Goal: Register for event/course

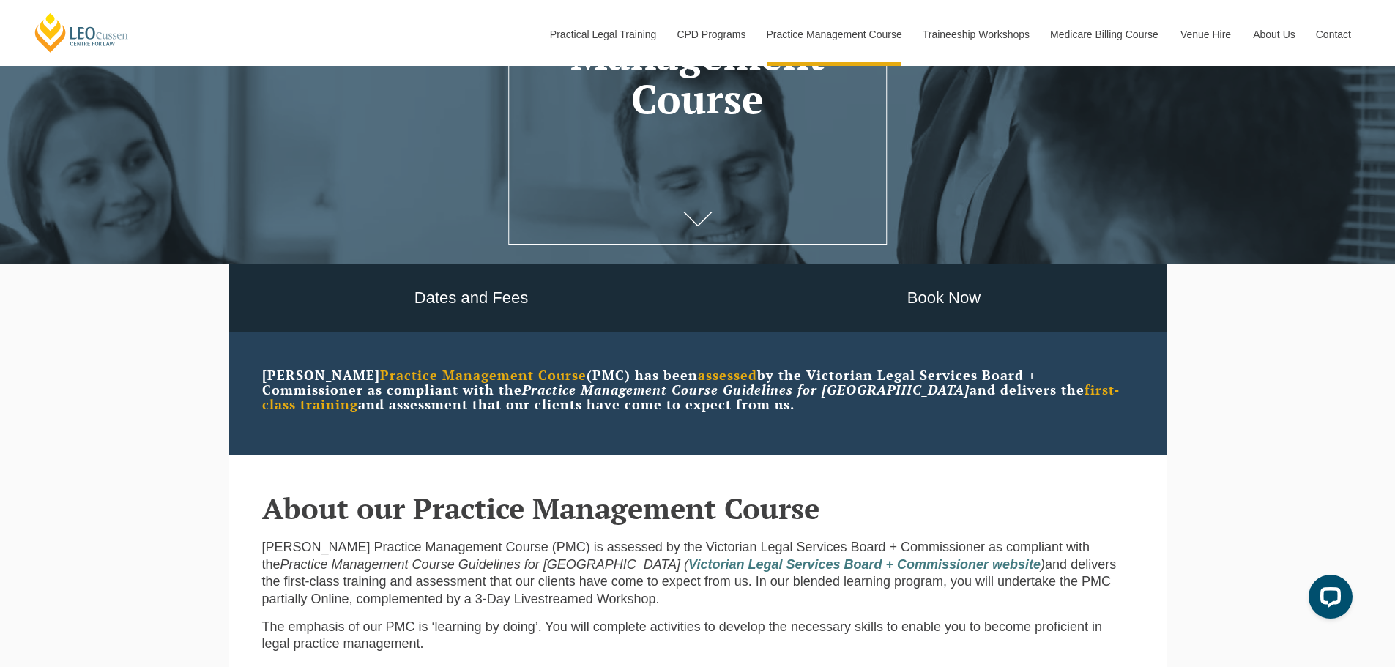
scroll to position [390, 0]
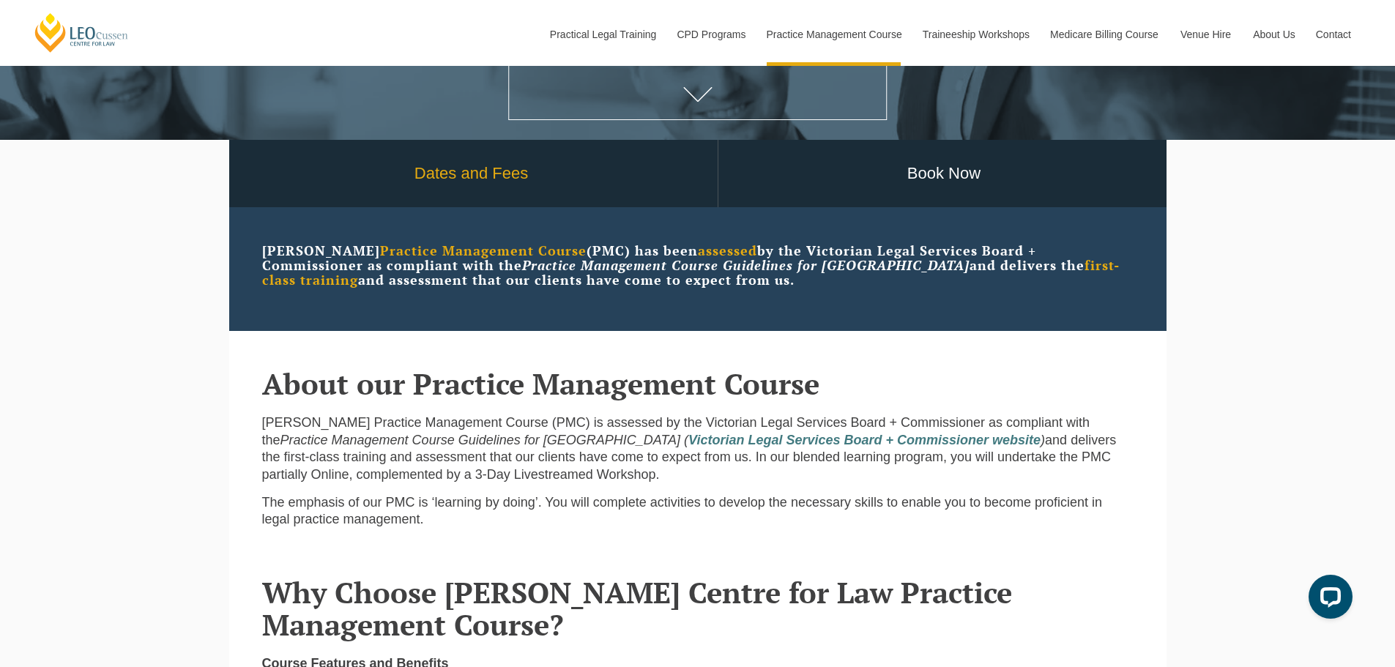
click at [440, 179] on link "Dates and Fees" at bounding box center [472, 174] width 492 height 68
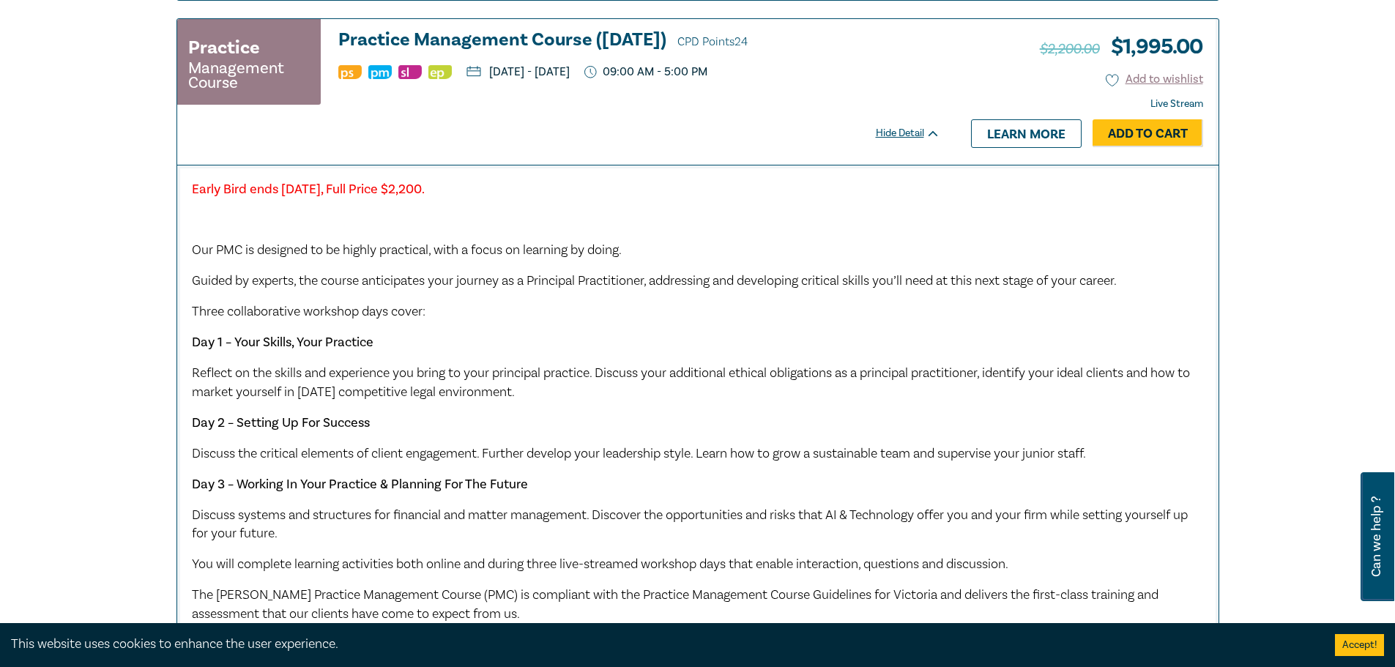
scroll to position [1172, 0]
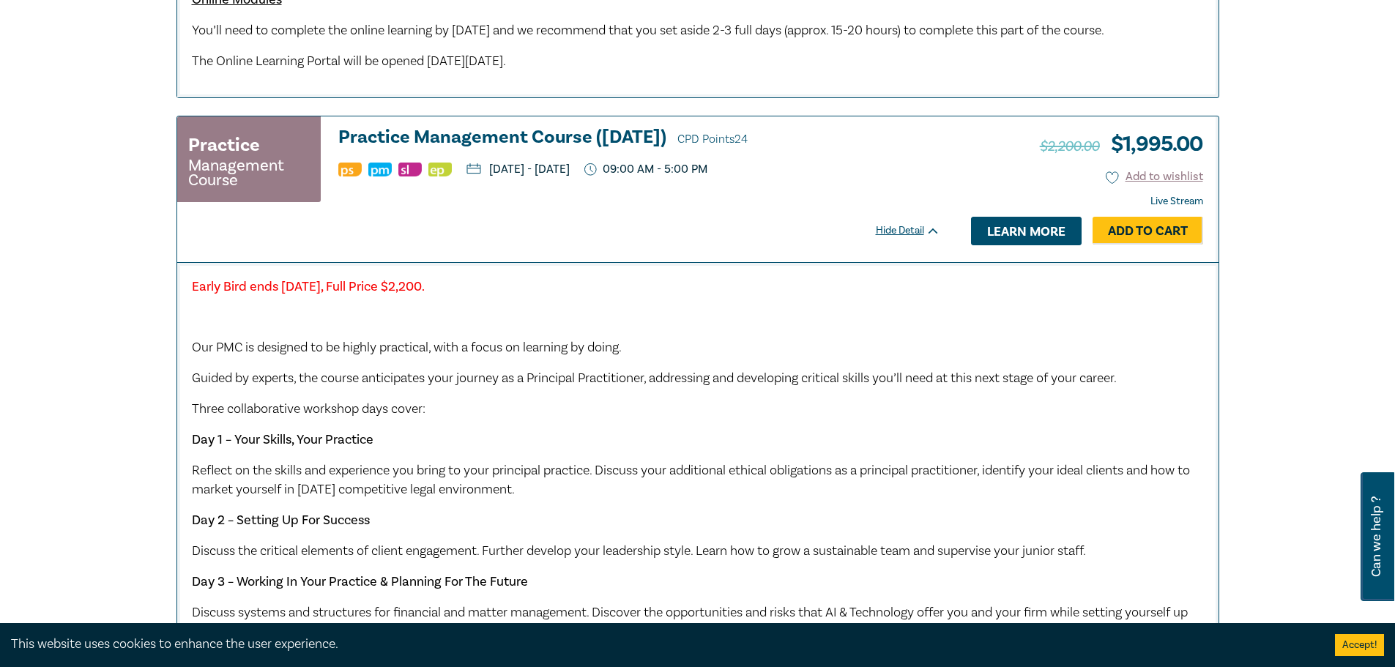
click at [1006, 244] on link "Learn more" at bounding box center [1026, 231] width 111 height 28
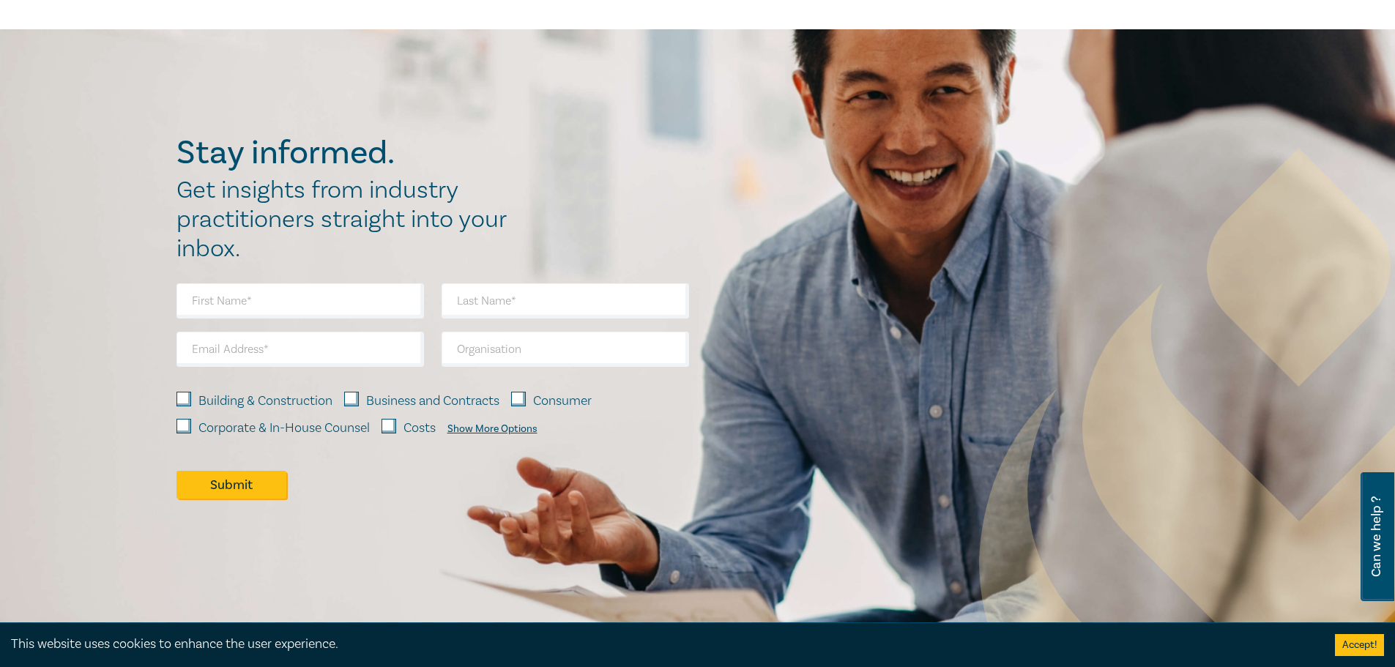
click at [1006, 244] on img at bounding box center [1298, 561] width 639 height 827
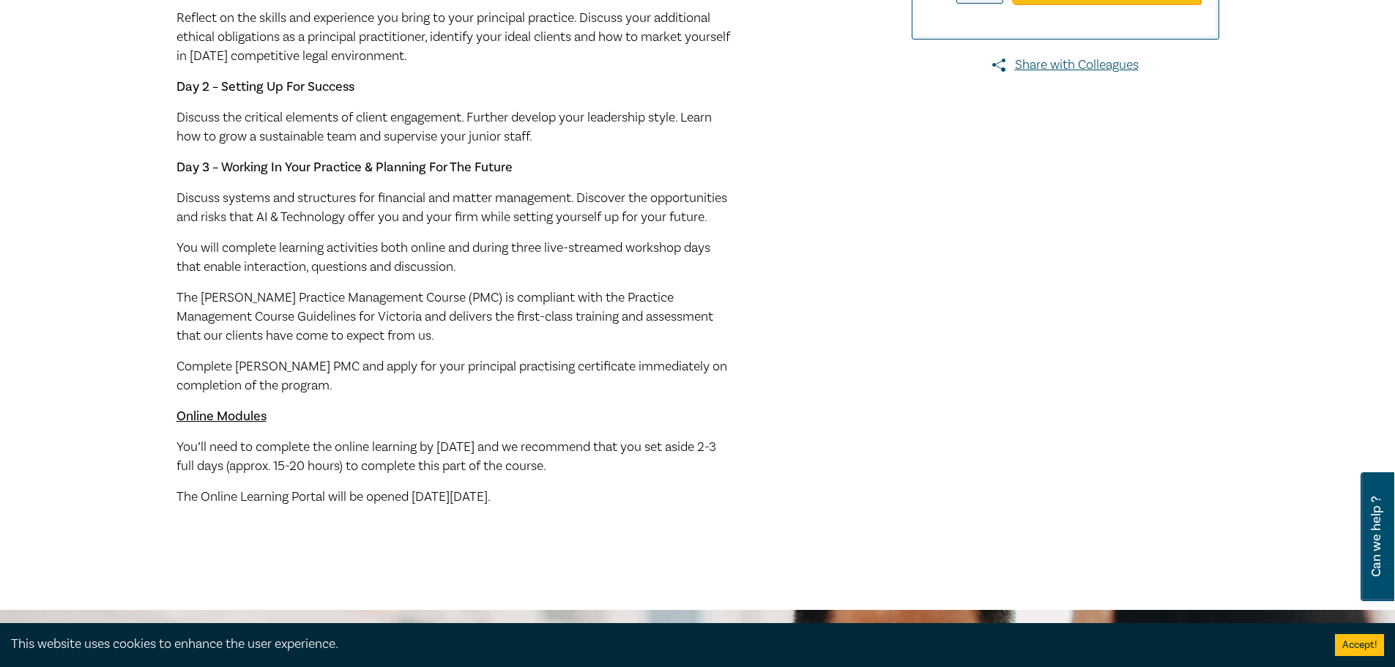
scroll to position [683, 0]
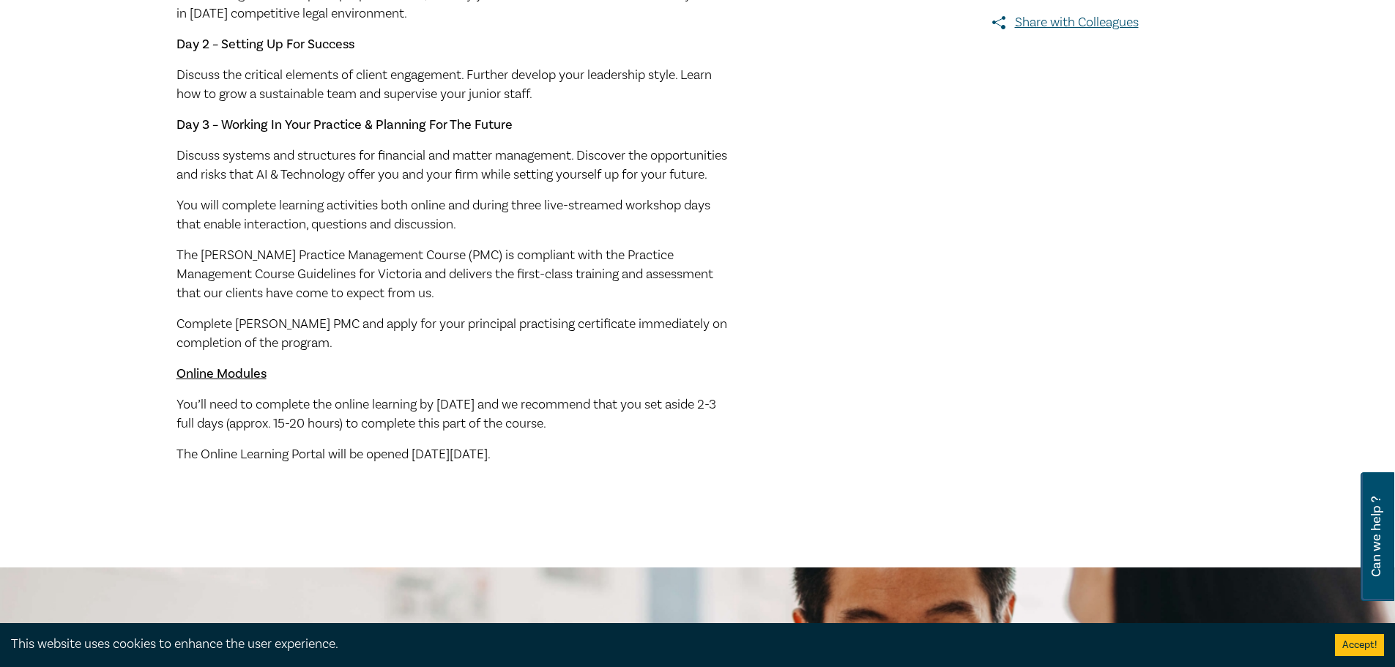
drag, startPoint x: 574, startPoint y: 472, endPoint x: 155, endPoint y: 423, distance: 422.5
click at [155, 423] on div "Practice Management Course (December 2025) M25007 Practice Management Course CP…" at bounding box center [697, 3] width 1395 height 1129
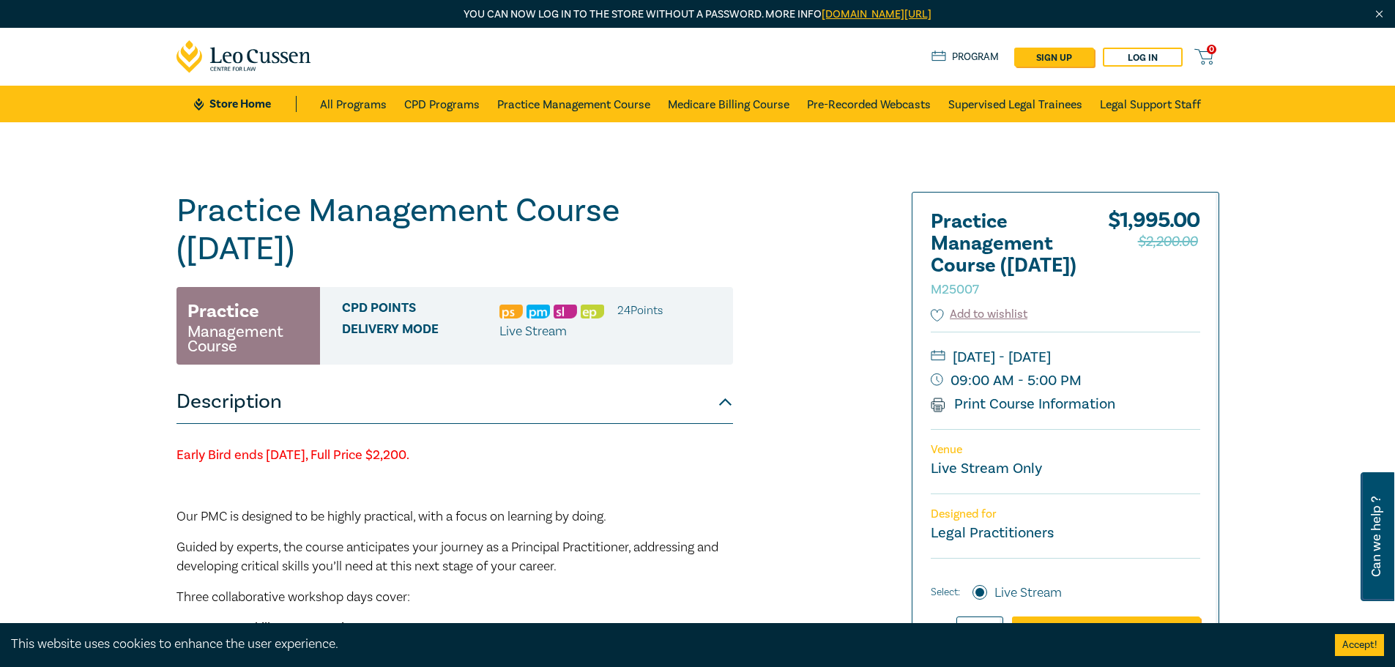
scroll to position [97, 0]
